Goal: Transaction & Acquisition: Purchase product/service

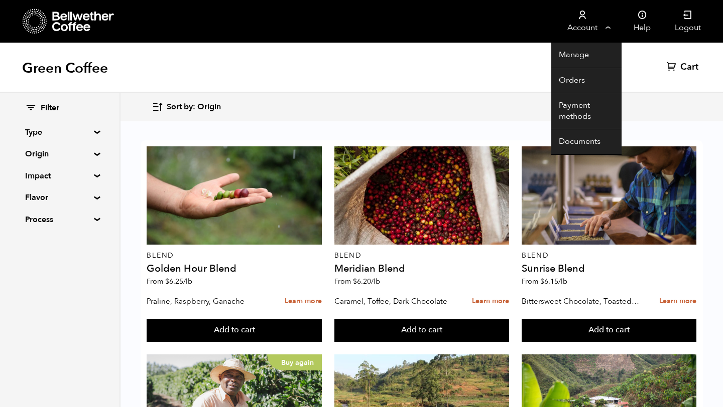
click at [607, 28] on link "Account" at bounding box center [582, 21] width 62 height 43
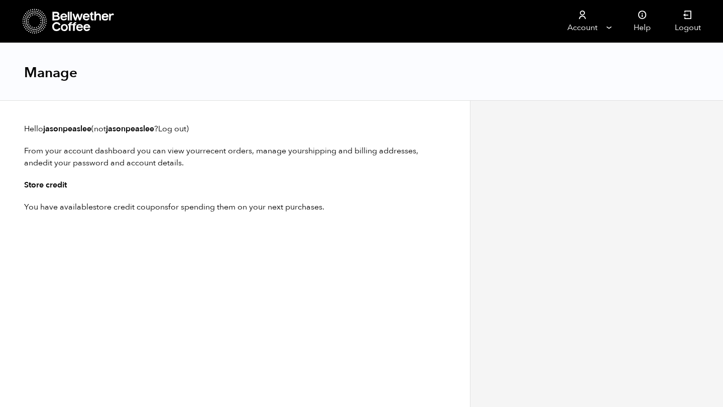
click at [38, 26] on icon at bounding box center [38, 26] width 1 height 1
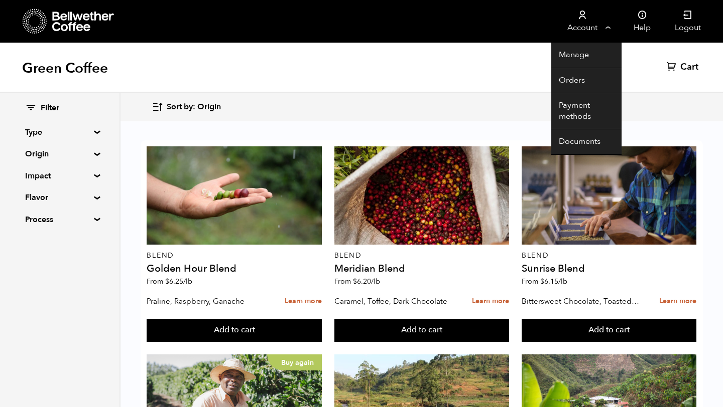
click at [605, 25] on link "Account" at bounding box center [582, 21] width 62 height 43
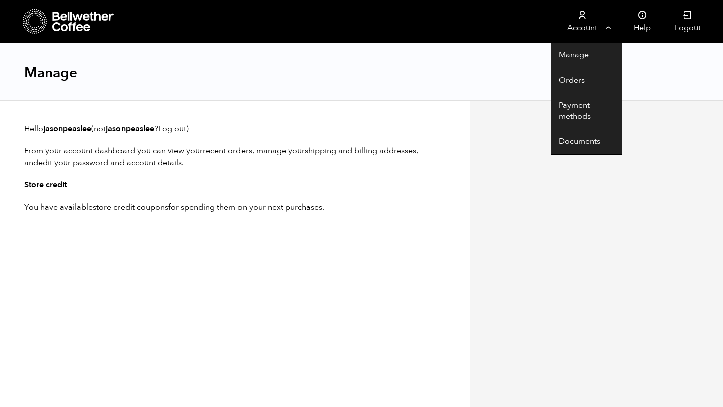
click at [582, 27] on link "Account" at bounding box center [582, 21] width 62 height 43
click at [592, 29] on link "Account" at bounding box center [582, 21] width 62 height 43
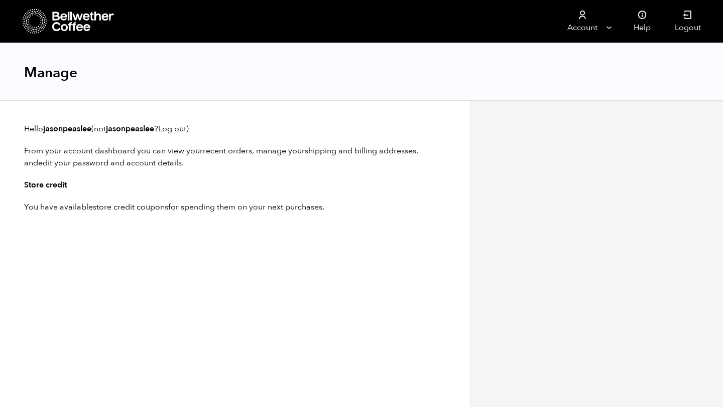
click at [33, 16] on icon at bounding box center [35, 22] width 25 height 26
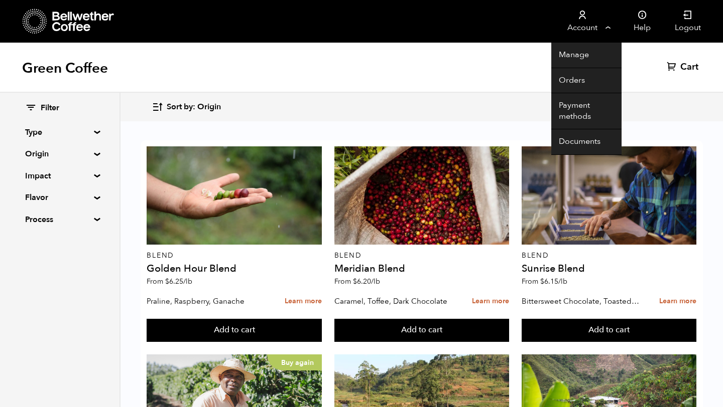
click at [608, 29] on link "Account" at bounding box center [582, 21] width 62 height 43
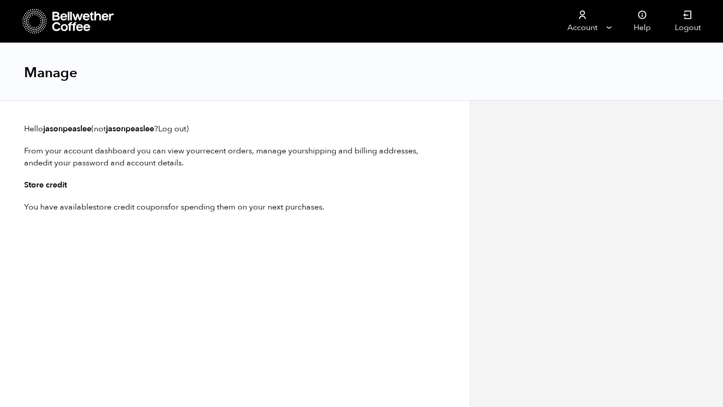
click at [33, 17] on icon at bounding box center [35, 22] width 25 height 26
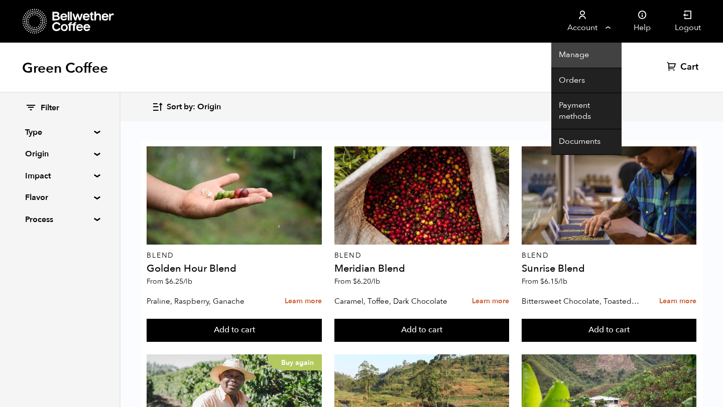
click at [576, 54] on link "Manage" at bounding box center [586, 56] width 70 height 26
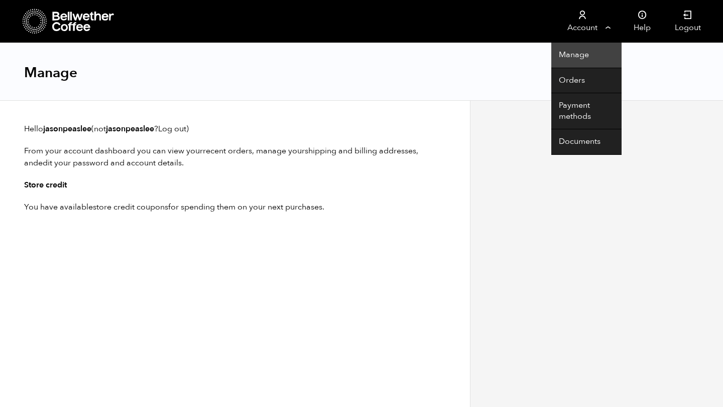
click at [580, 59] on link "Manage" at bounding box center [586, 56] width 70 height 26
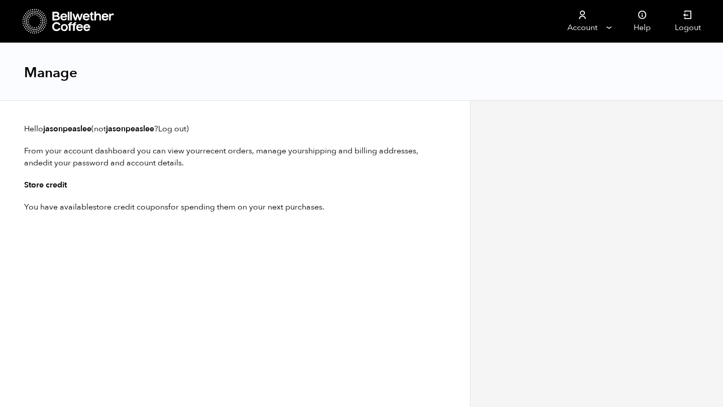
click at [42, 23] on icon at bounding box center [42, 23] width 1 height 1
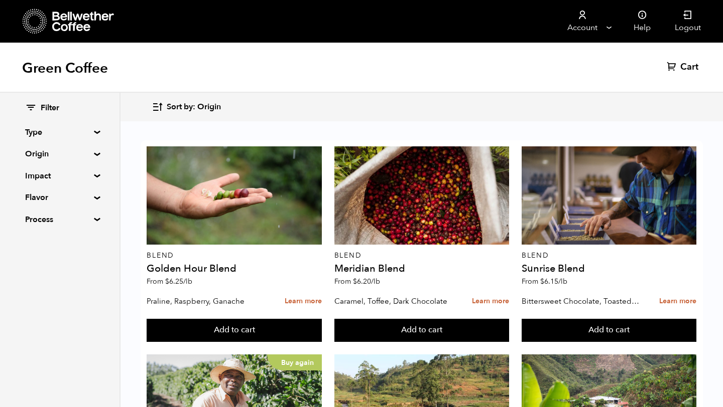
click at [364, 120] on div "Sort by: Origin Sort by: Origin Sort by: Most recent Sort by: Name Sort by: Pri…" at bounding box center [361, 107] width 723 height 29
click at [258, 321] on button "Add to cart" at bounding box center [234, 330] width 175 height 23
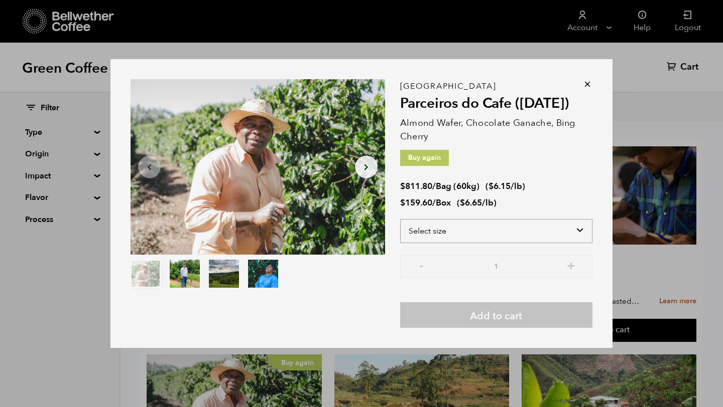
click at [581, 235] on select "Select size Bag (60kg) (132 lbs) Box (24 lbs)" at bounding box center [496, 231] width 192 height 24
select select "box"
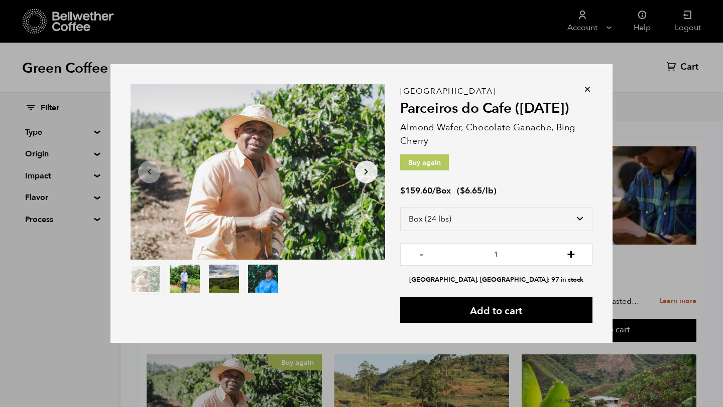
click at [569, 253] on button "+" at bounding box center [571, 253] width 13 height 10
click at [572, 253] on button "+" at bounding box center [571, 253] width 13 height 10
type input "5"
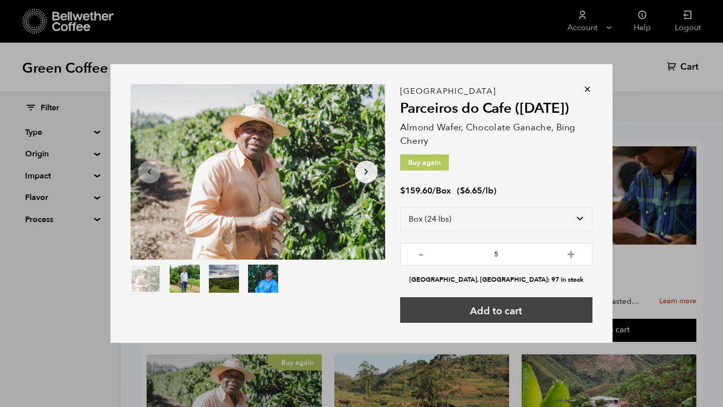
click at [540, 322] on button "Add to cart" at bounding box center [496, 311] width 192 height 26
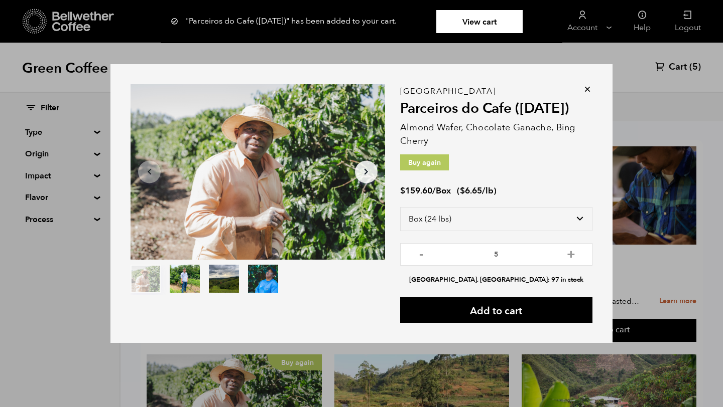
click at [589, 90] on icon at bounding box center [587, 89] width 10 height 10
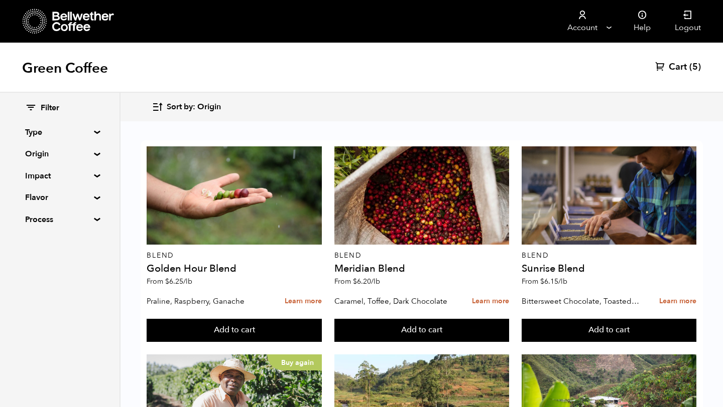
click at [537, 107] on div "Sort by: Origin Sort by: Origin Sort by: Most recent Sort by: Name Sort by: Pri…" at bounding box center [421, 107] width 539 height 24
click at [264, 319] on button "Add to cart" at bounding box center [234, 330] width 175 height 23
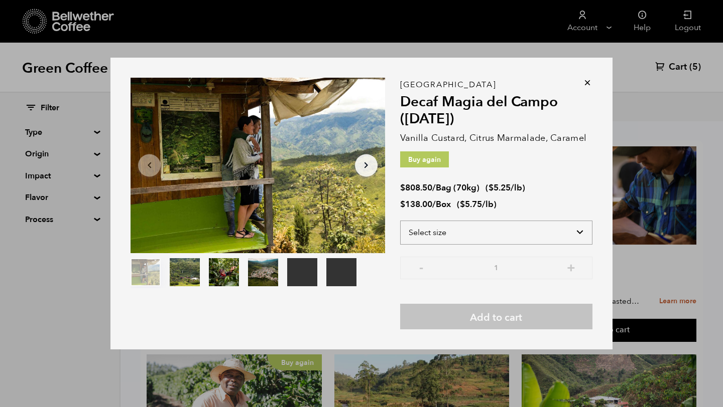
click at [578, 227] on select "Select size Bag (70kg) (154 lbs) Box (24 lbs)" at bounding box center [496, 233] width 192 height 24
select select "box"
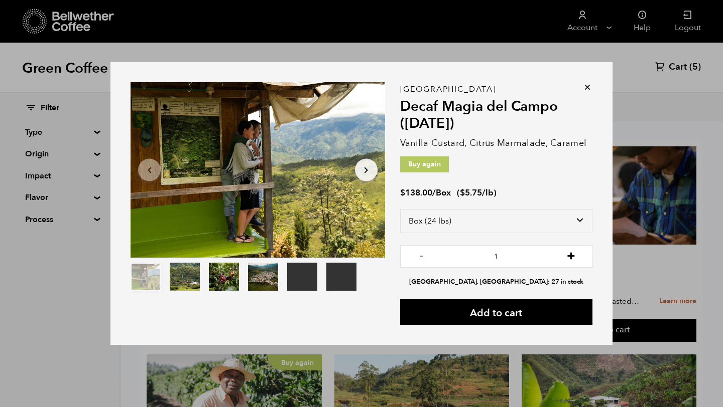
click at [571, 260] on button "+" at bounding box center [571, 255] width 13 height 10
type input "4"
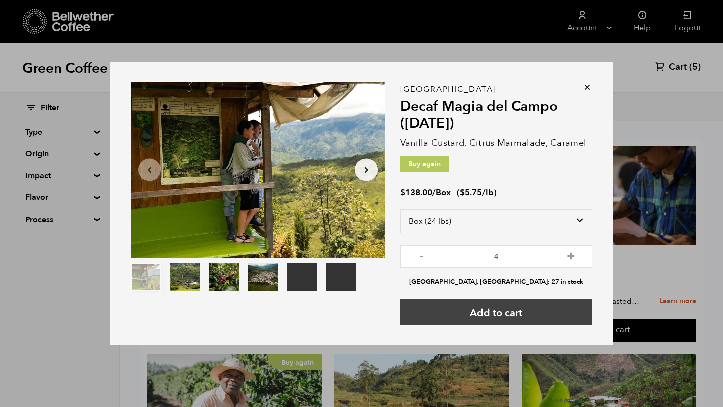
click at [545, 310] on button "Add to cart" at bounding box center [496, 313] width 192 height 26
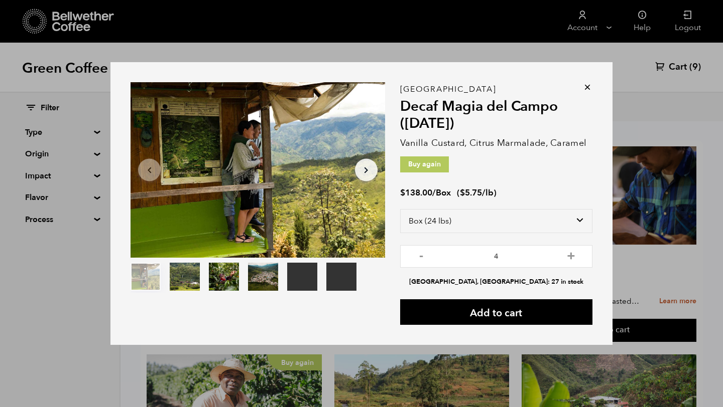
click at [591, 88] on icon at bounding box center [587, 87] width 10 height 10
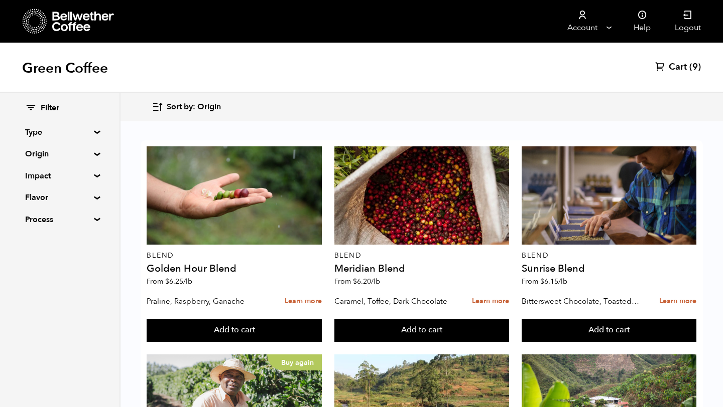
scroll to position [422, 0]
click at [321, 327] on button "Add to cart" at bounding box center [234, 330] width 175 height 23
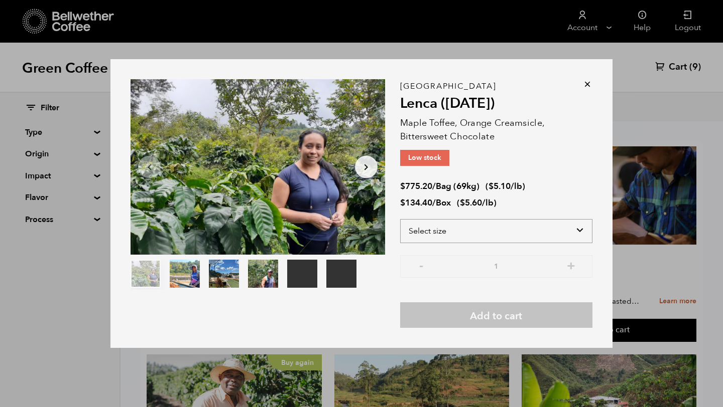
click at [579, 236] on select "Select size Bag (69kg) (152 lbs) Box (24 lbs)" at bounding box center [496, 231] width 192 height 24
select select "box"
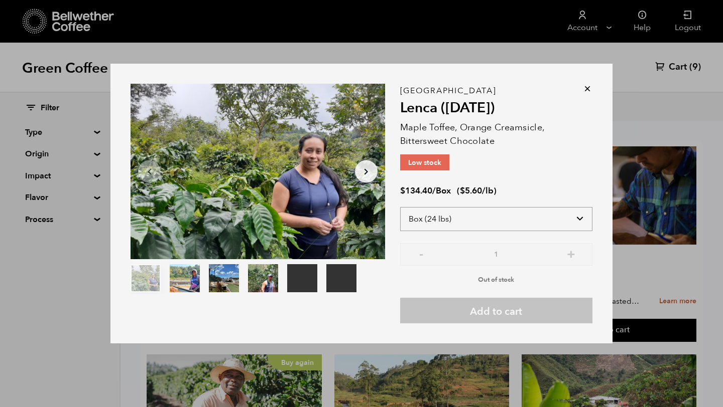
click at [573, 225] on select "Select size Bag (69kg) (152 lbs) Box (24 lbs)" at bounding box center [496, 219] width 192 height 24
click at [587, 90] on icon at bounding box center [587, 89] width 10 height 10
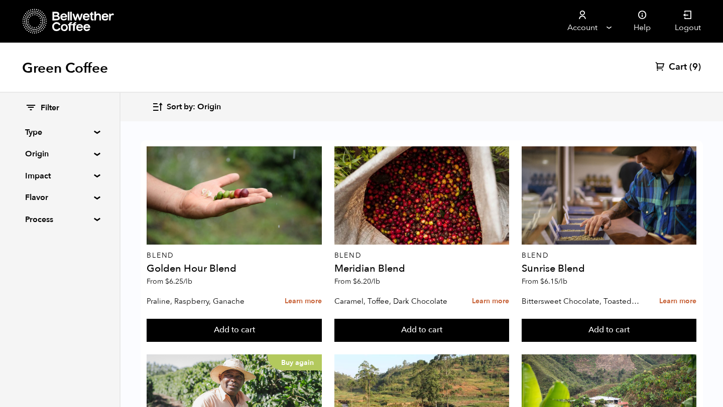
scroll to position [502, 0]
click at [321, 319] on button "Add to cart" at bounding box center [234, 330] width 175 height 23
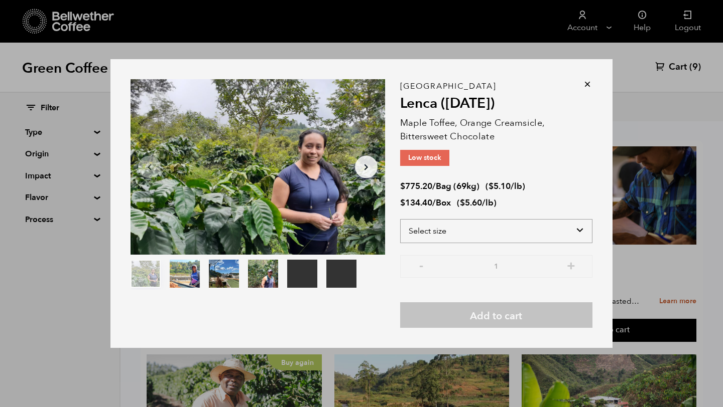
click at [580, 229] on select "Select size Bag (69kg) (152 lbs) Box (24 lbs)" at bounding box center [496, 231] width 192 height 24
select select "box"
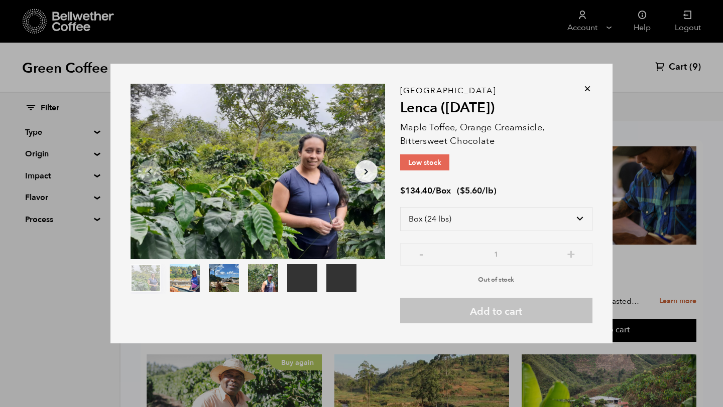
click at [587, 86] on icon at bounding box center [587, 89] width 10 height 10
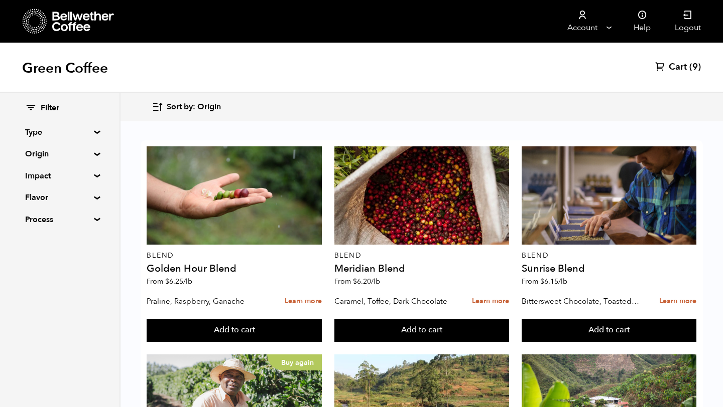
scroll to position [401, 0]
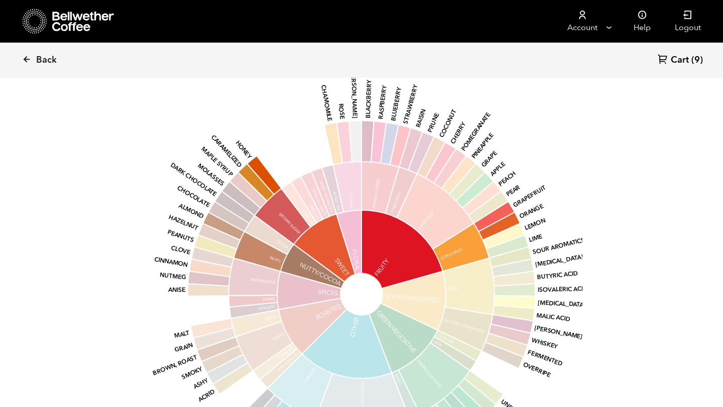
scroll to position [1265, 0]
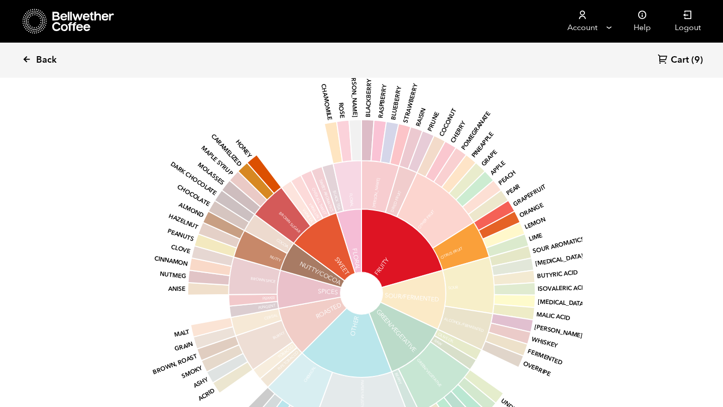
click at [30, 58] on icon at bounding box center [26, 59] width 9 height 9
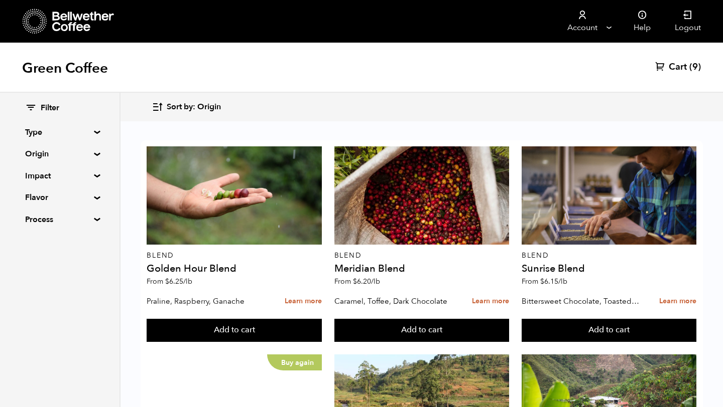
scroll to position [642, 0]
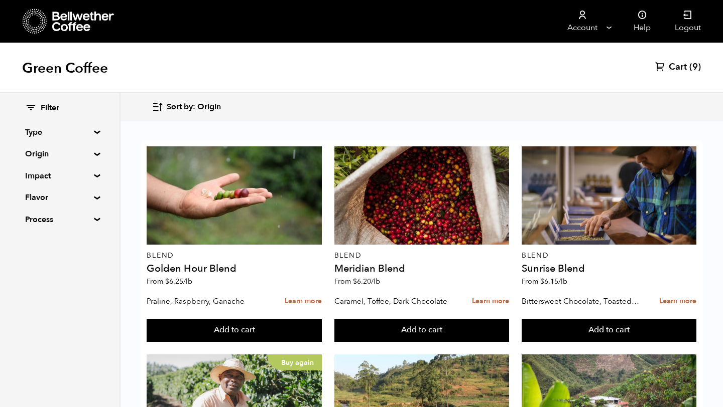
click at [266, 319] on button "Add to cart" at bounding box center [234, 330] width 175 height 23
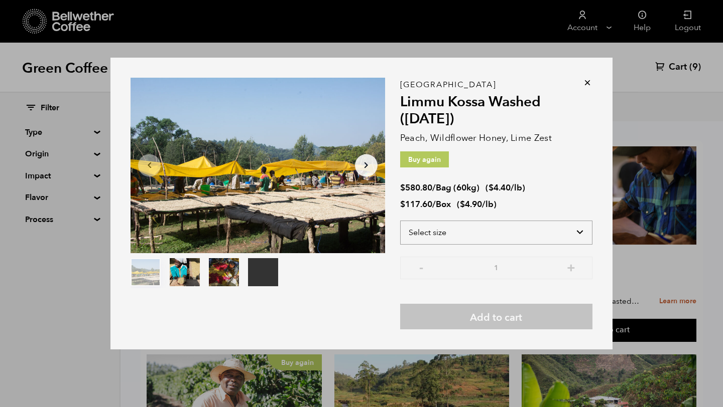
click at [576, 228] on select "Select size Bag (60kg) (132 lbs) Box (24 lbs)" at bounding box center [496, 233] width 192 height 24
select select "box"
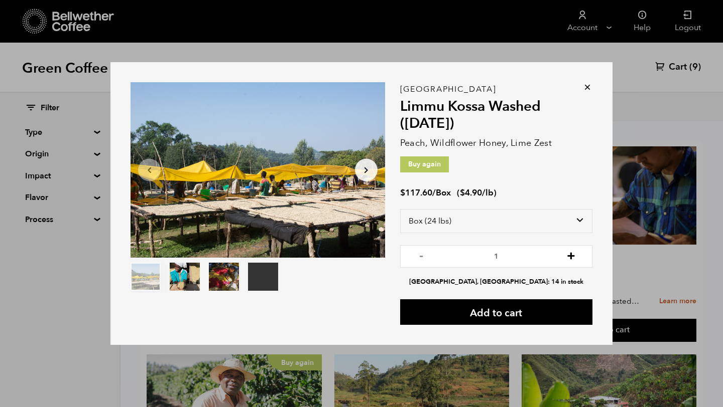
click at [575, 257] on button "+" at bounding box center [571, 255] width 13 height 10
type input "4"
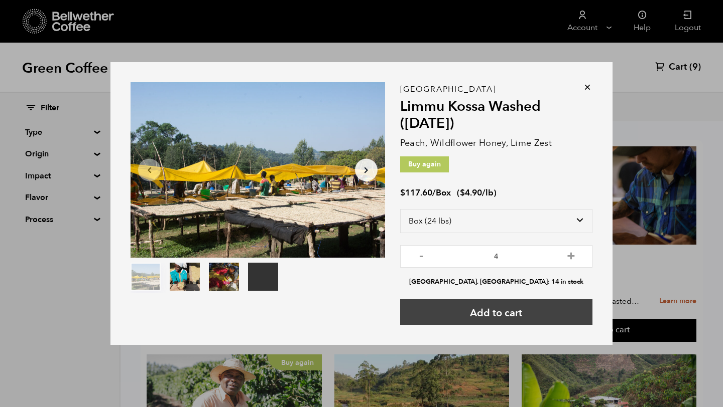
click at [503, 314] on button "Add to cart" at bounding box center [496, 313] width 192 height 26
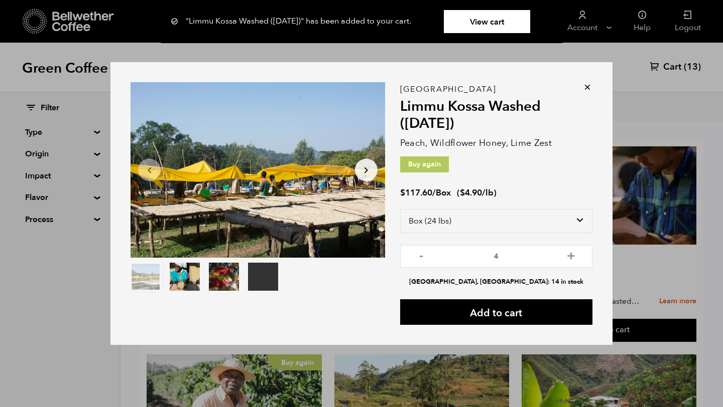
click at [587, 88] on icon at bounding box center [587, 87] width 10 height 10
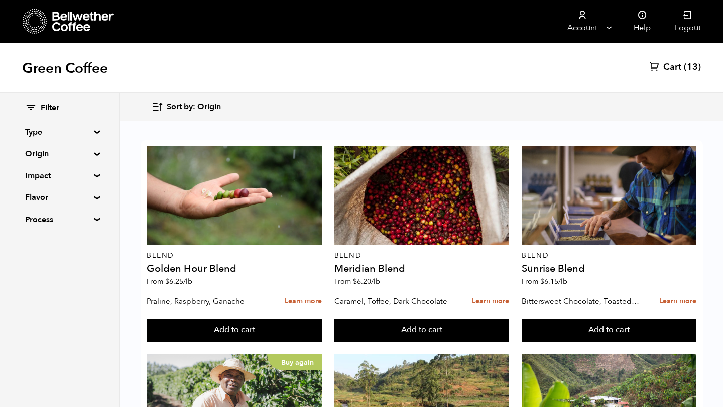
click at [684, 66] on span "(13)" at bounding box center [691, 67] width 17 height 12
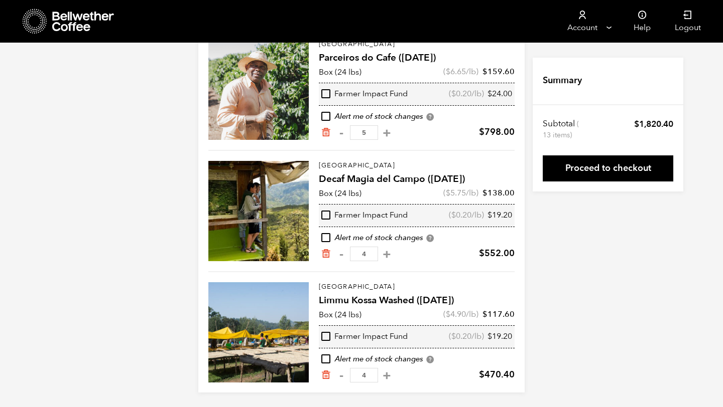
scroll to position [120, 0]
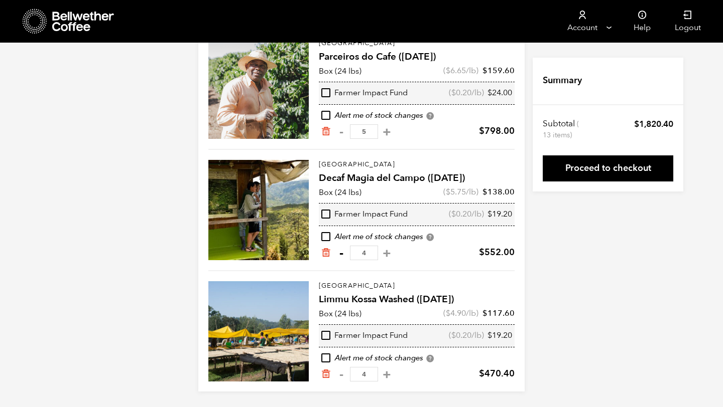
click at [342, 255] on button "-" at bounding box center [341, 253] width 13 height 10
type input "3"
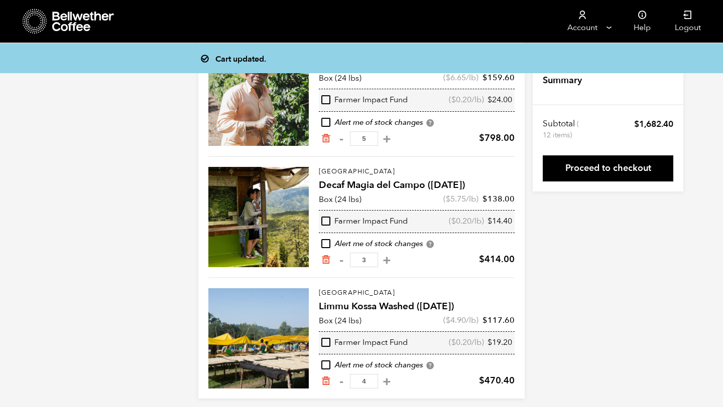
scroll to position [113, 0]
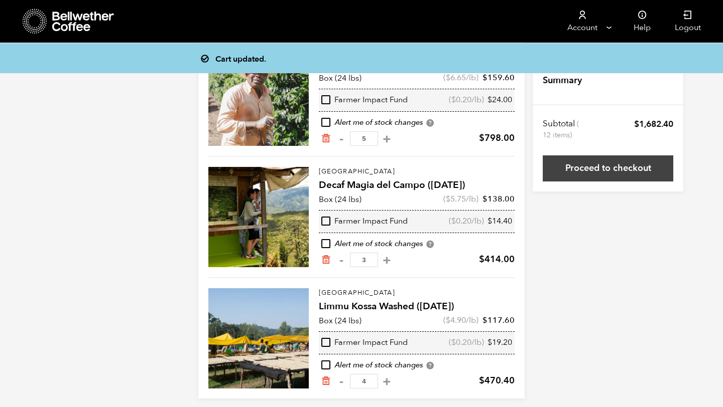
click at [622, 170] on link "Proceed to checkout" at bounding box center [607, 169] width 130 height 26
